Goal: Task Accomplishment & Management: Manage account settings

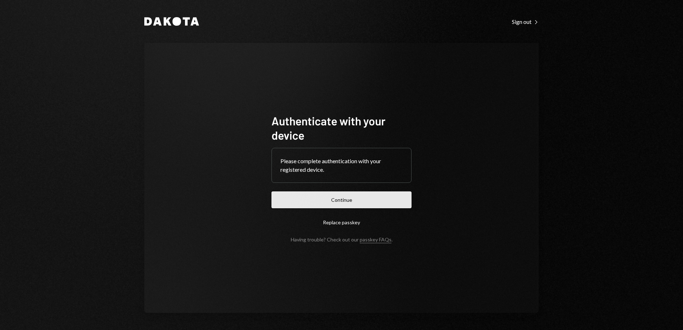
click at [318, 206] on button "Continue" at bounding box center [342, 199] width 140 height 17
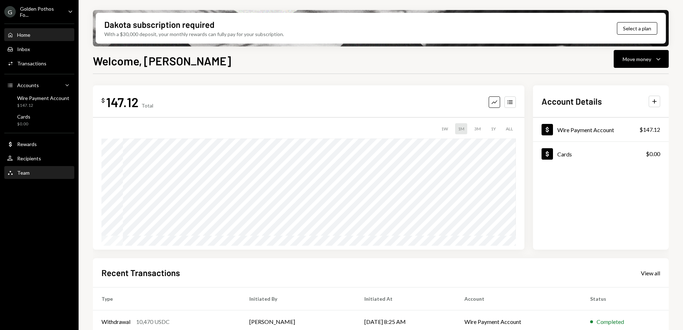
click at [32, 173] on div "Team Team" at bounding box center [39, 173] width 64 height 6
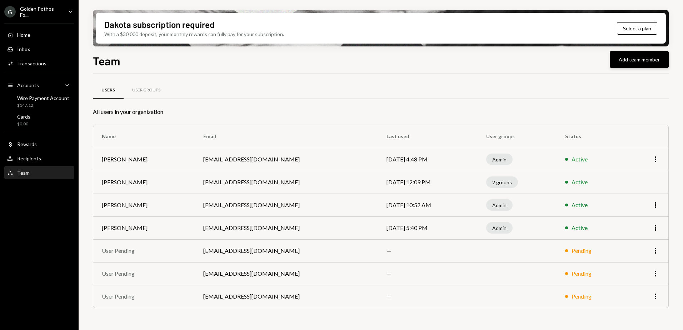
click at [647, 61] on button "Add team member" at bounding box center [639, 59] width 59 height 17
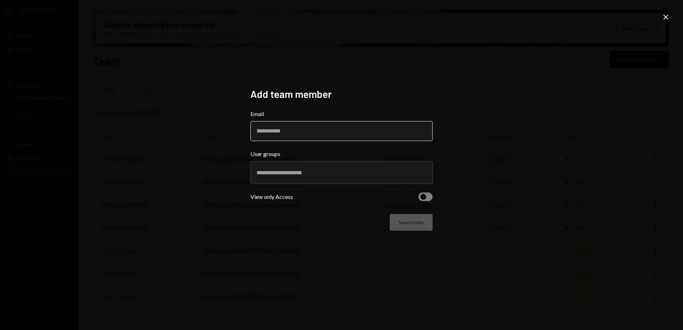
click at [281, 130] on input "Email" at bounding box center [341, 131] width 182 height 20
type input "**********"
click at [169, 124] on div "**********" at bounding box center [341, 165] width 683 height 330
click at [315, 171] on input "text" at bounding box center [342, 172] width 170 height 6
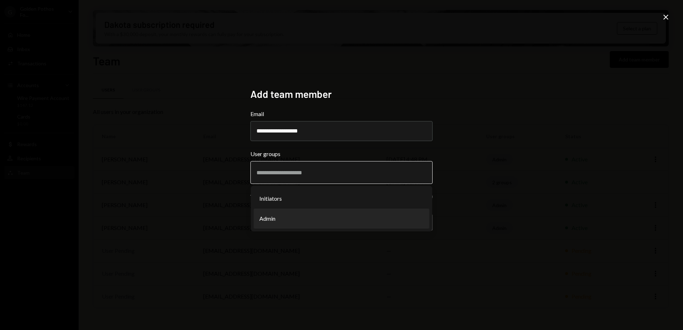
click at [284, 215] on li "Admin" at bounding box center [342, 219] width 176 height 20
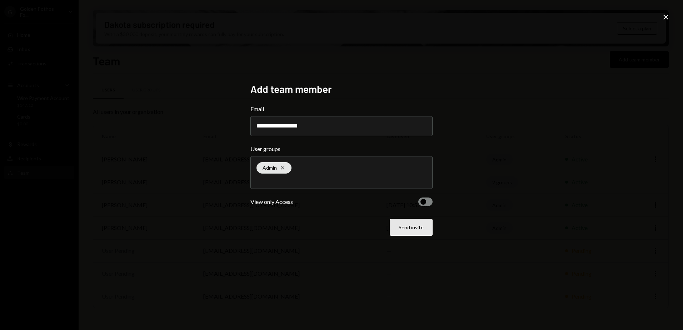
click at [417, 228] on button "Send invite" at bounding box center [411, 227] width 43 height 17
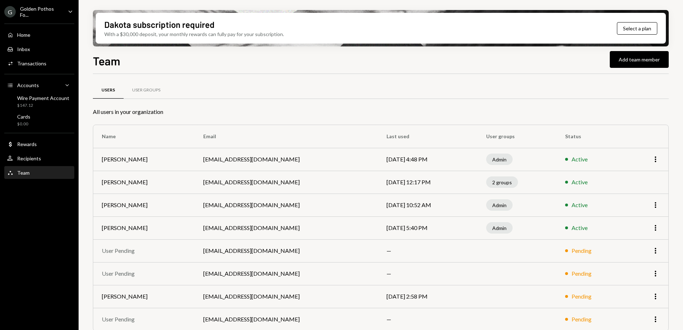
click at [71, 13] on icon "Caret Down" at bounding box center [70, 12] width 8 height 8
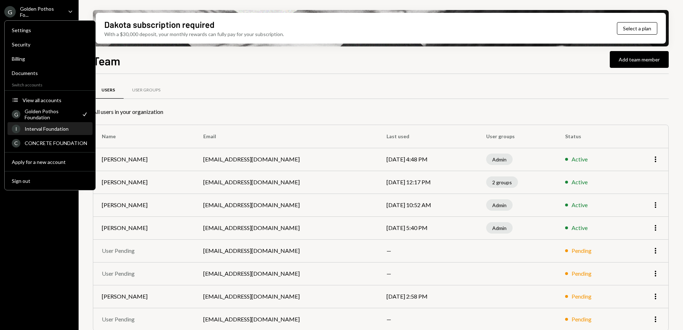
click at [56, 130] on div "Interval Foundation" at bounding box center [57, 129] width 64 height 6
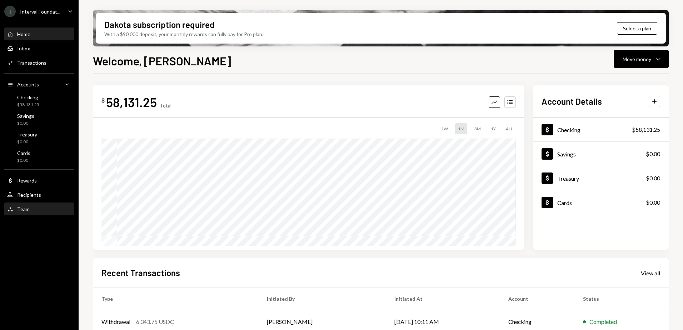
click at [29, 209] on div "Team" at bounding box center [23, 209] width 13 height 6
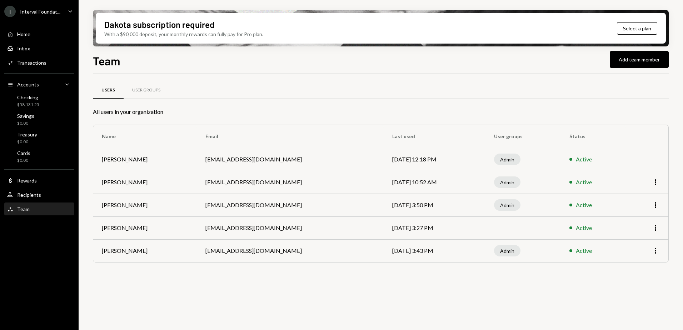
click at [68, 11] on icon "Caret Down" at bounding box center [70, 11] width 8 height 8
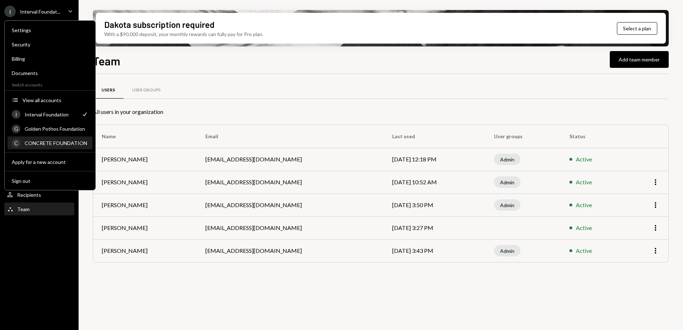
click at [51, 143] on div "CONCRETE FOUNDATION" at bounding box center [57, 143] width 64 height 6
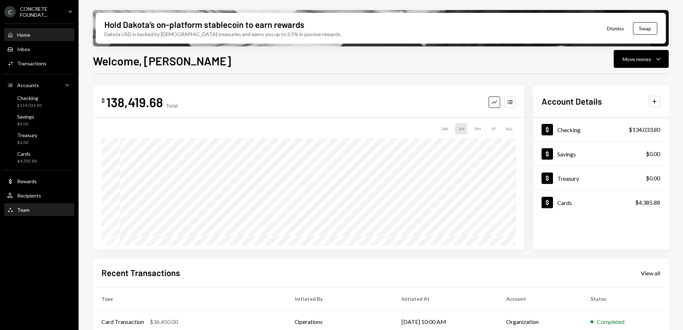
click at [35, 207] on div "Team Team" at bounding box center [39, 210] width 64 height 6
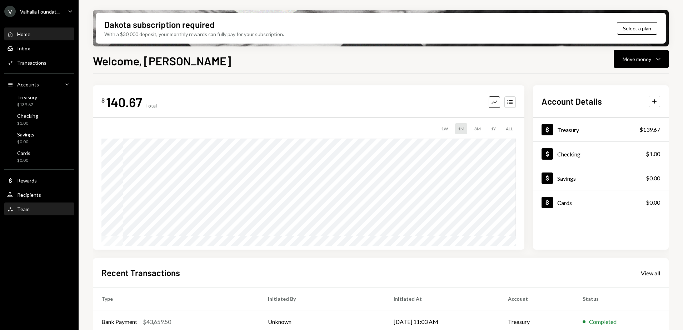
click at [26, 208] on div "Team" at bounding box center [23, 209] width 13 height 6
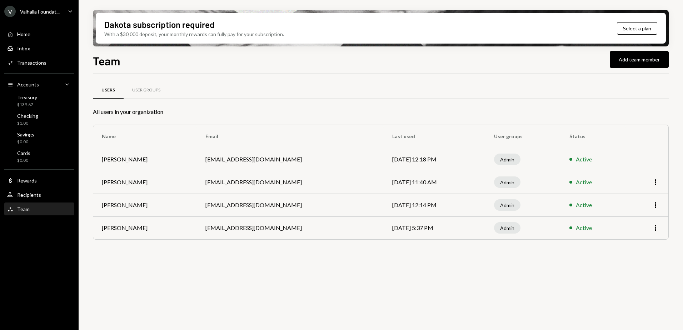
click at [59, 9] on div "Valhalla Foundat..." at bounding box center [40, 12] width 40 height 6
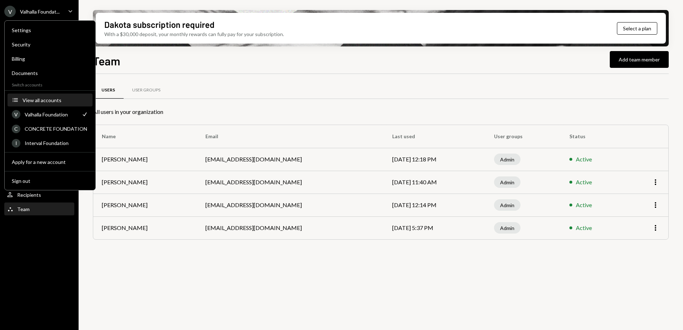
click at [42, 100] on div "View all accounts" at bounding box center [56, 100] width 66 height 6
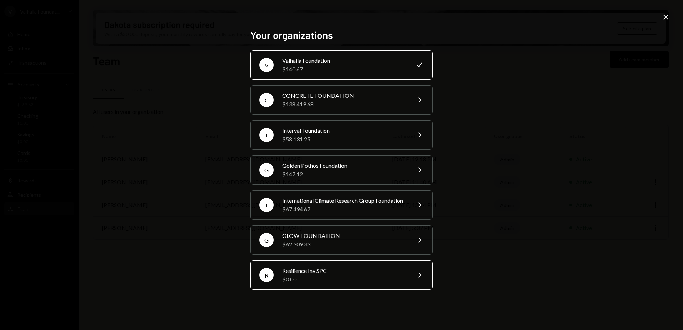
click at [333, 275] on div "Resilience Inv SPC" at bounding box center [344, 271] width 124 height 9
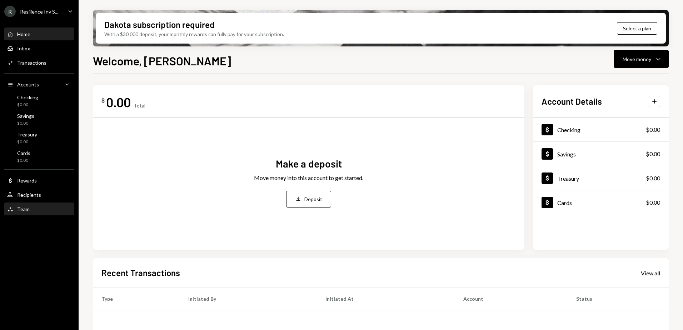
click at [32, 207] on div "Team Team" at bounding box center [39, 209] width 64 height 6
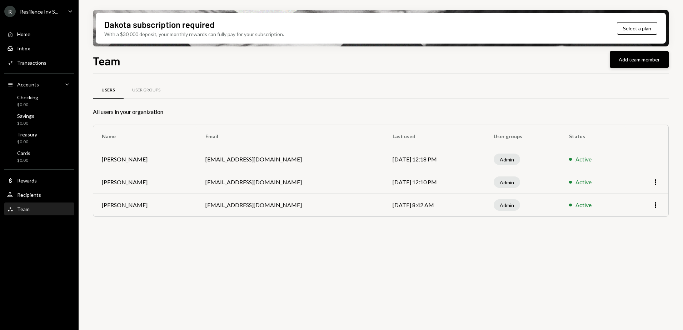
click at [636, 57] on button "Add team member" at bounding box center [639, 59] width 59 height 17
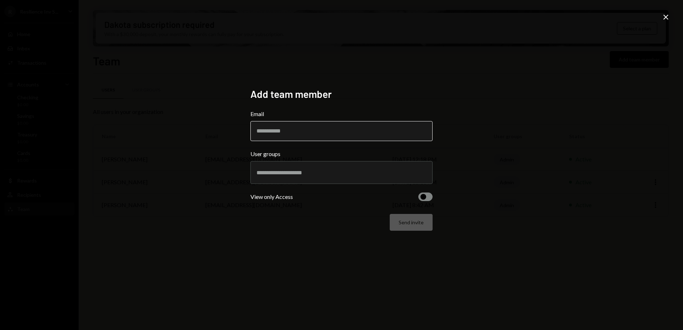
click at [276, 130] on input "Email" at bounding box center [341, 131] width 182 height 20
type input "**********"
click at [541, 151] on div "**********" at bounding box center [341, 165] width 683 height 330
click at [395, 171] on input "text" at bounding box center [342, 172] width 170 height 6
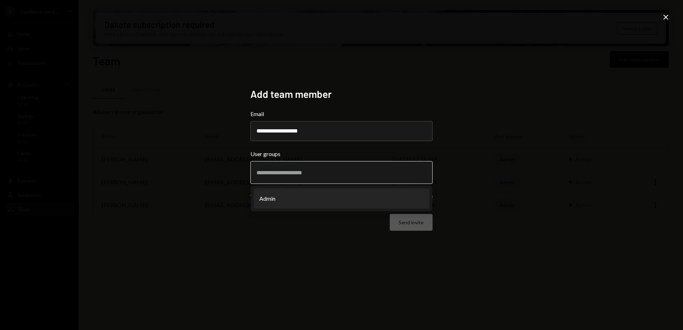
click at [315, 203] on li "Admin" at bounding box center [342, 199] width 176 height 20
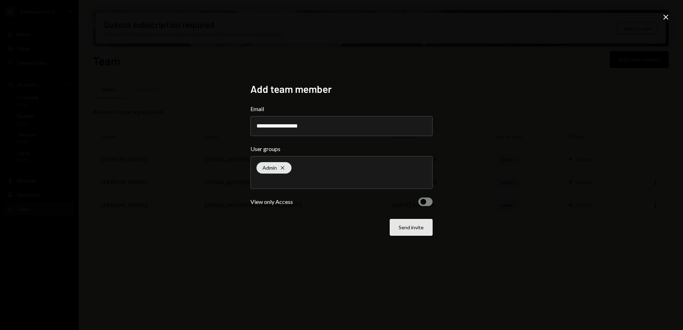
click at [419, 230] on button "Send invite" at bounding box center [411, 227] width 43 height 17
